Goal: Information Seeking & Learning: Learn about a topic

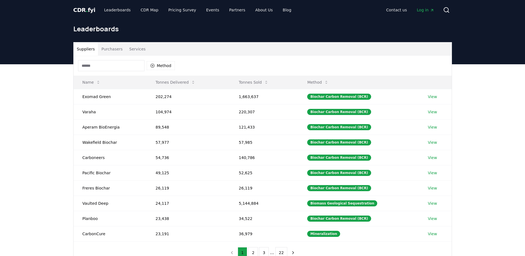
click at [86, 45] on button "Suppliers" at bounding box center [86, 48] width 25 height 13
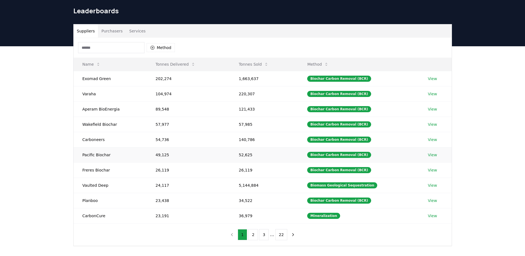
scroll to position [28, 0]
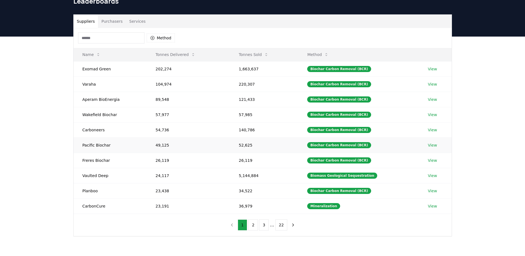
click at [431, 145] on link "View" at bounding box center [432, 145] width 9 height 6
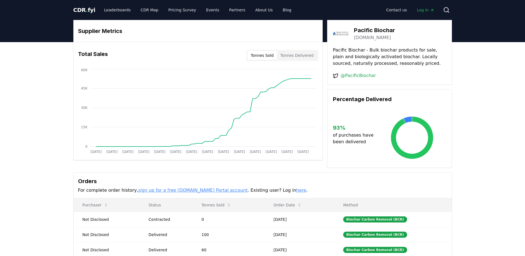
click at [375, 38] on link "pacificbiochar.com" at bounding box center [372, 37] width 37 height 7
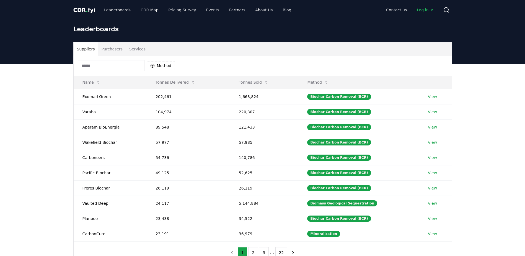
scroll to position [28, 0]
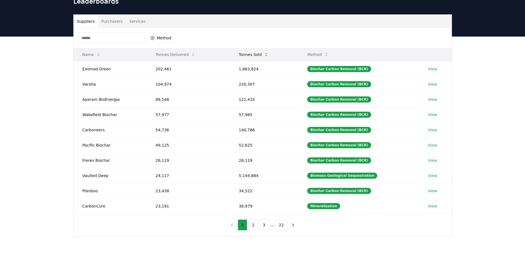
click at [252, 57] on button "Tonnes Sold" at bounding box center [253, 54] width 38 height 11
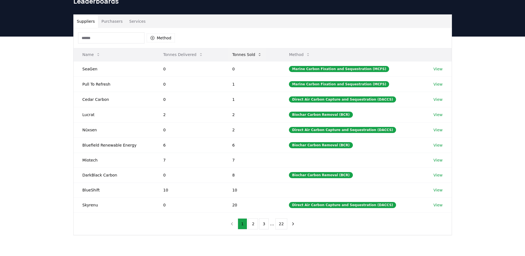
click at [252, 57] on button "Tonnes Sold" at bounding box center [247, 54] width 38 height 11
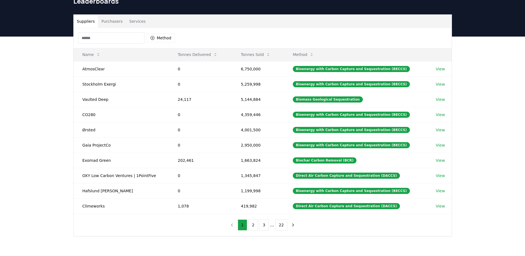
click at [118, 37] on input at bounding box center [111, 37] width 66 height 11
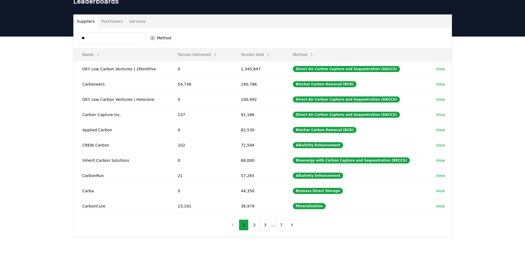
type input "*"
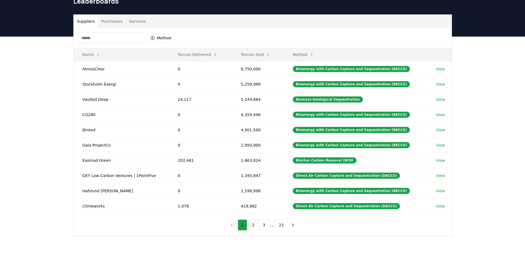
click at [494, 99] on div "Suppliers Purchasers Services Method Name Tonnes Delivered Tonnes Sold Method A…" at bounding box center [262, 148] width 525 height 222
